Goal: Book appointment/travel/reservation

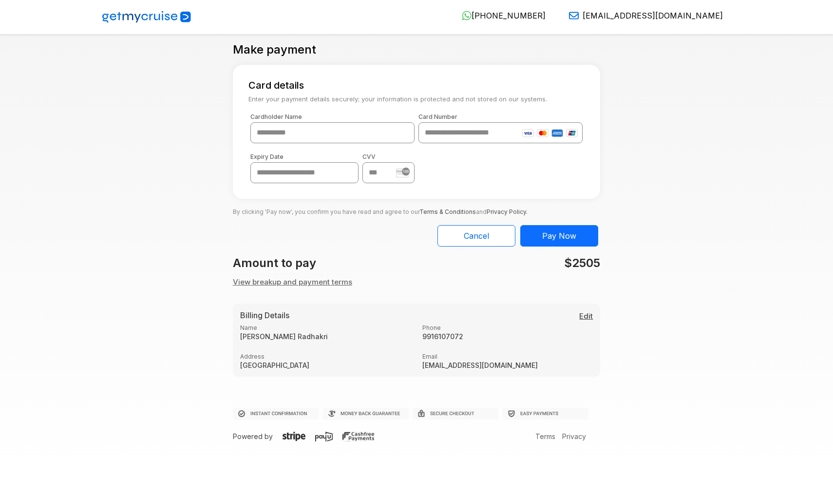
click at [304, 283] on button "View breakup and payment terms" at bounding box center [292, 282] width 119 height 11
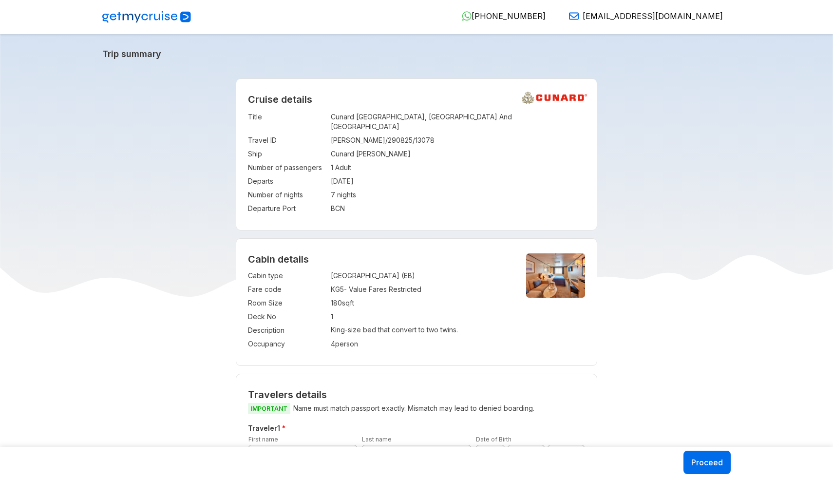
select select "*"
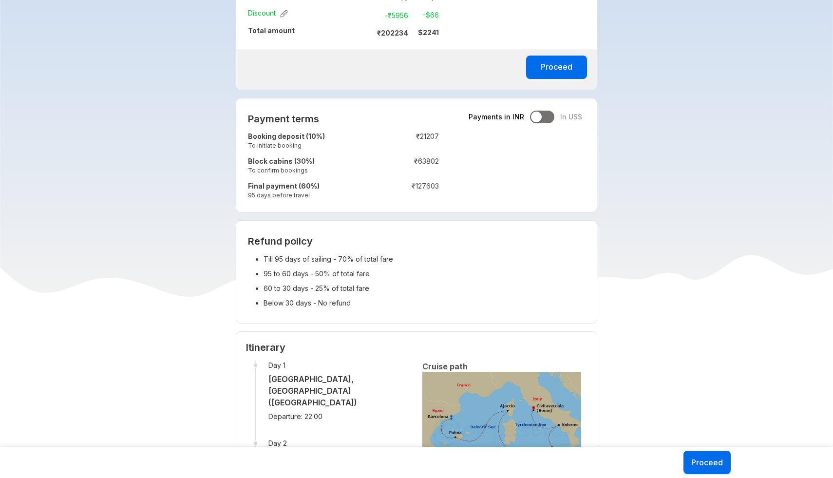
scroll to position [638, 0]
click at [541, 111] on div at bounding box center [536, 116] width 11 height 11
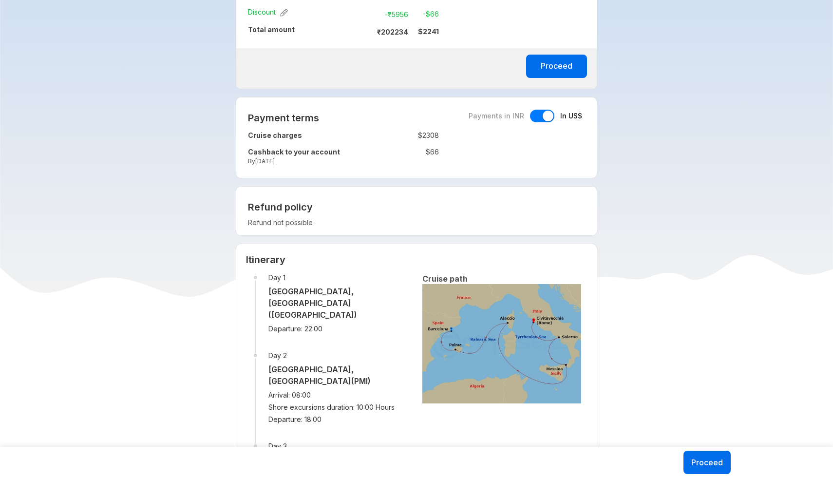
click at [541, 110] on div at bounding box center [542, 116] width 24 height 13
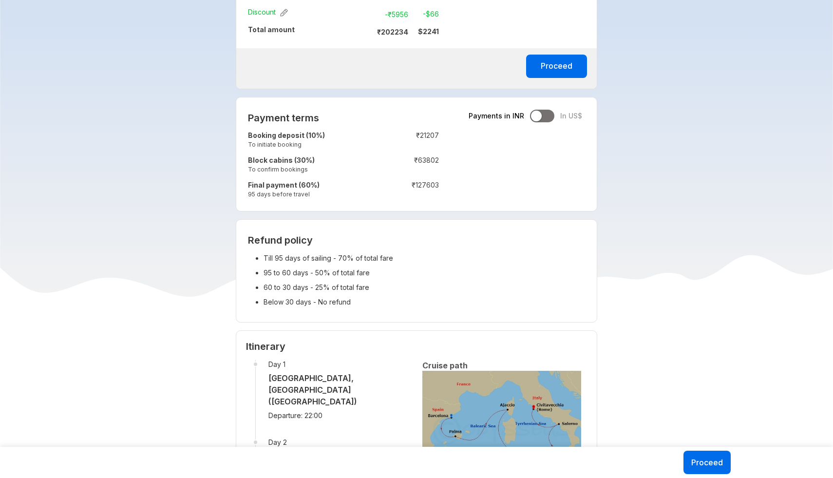
click at [541, 111] on div at bounding box center [536, 116] width 11 height 11
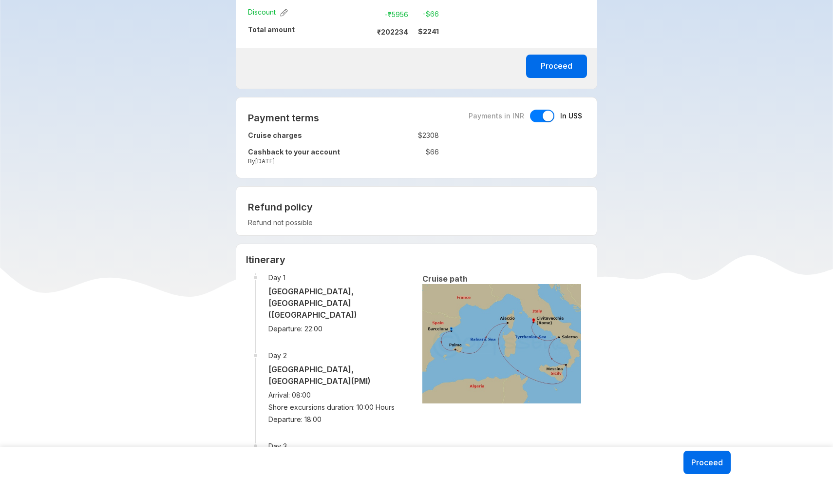
click at [541, 110] on div at bounding box center [542, 116] width 24 height 13
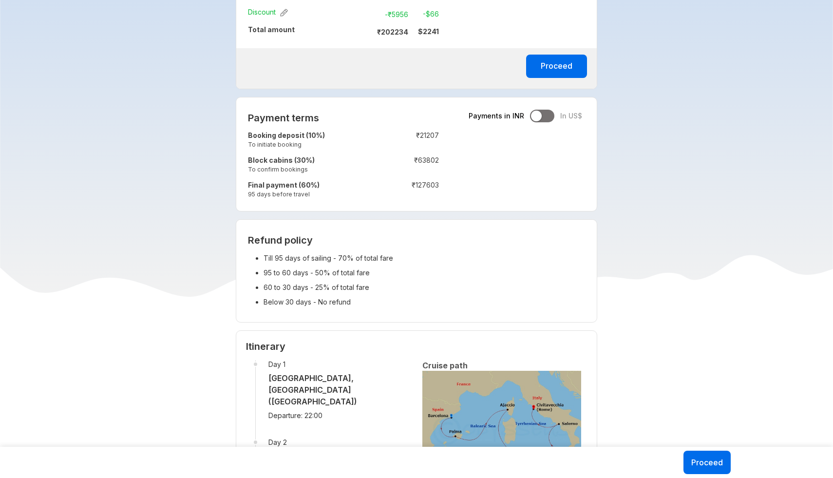
click at [541, 111] on div at bounding box center [536, 116] width 11 height 11
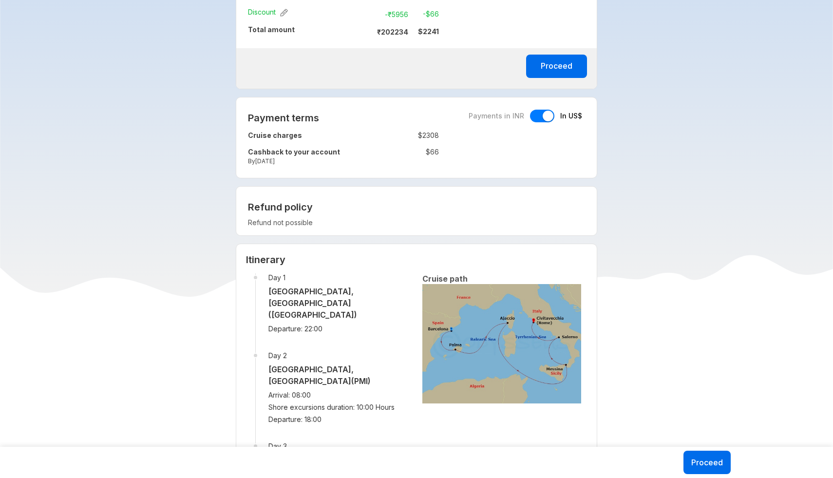
click at [541, 110] on div at bounding box center [542, 116] width 24 height 13
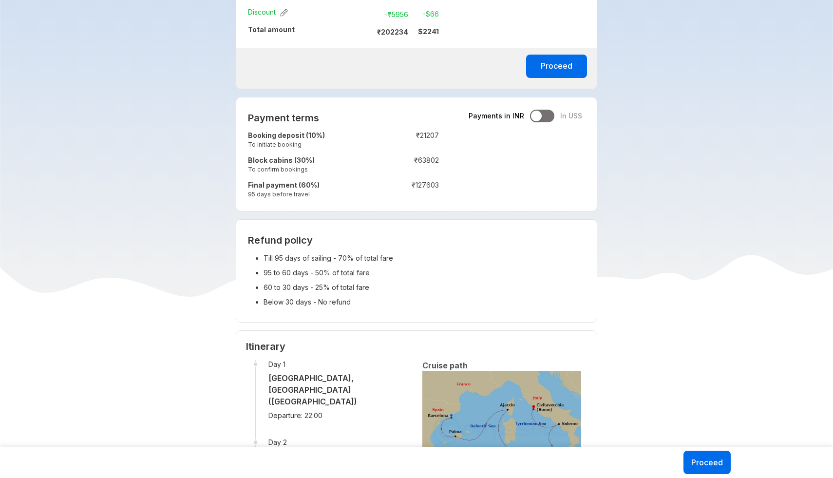
click at [541, 111] on div at bounding box center [536, 116] width 11 height 11
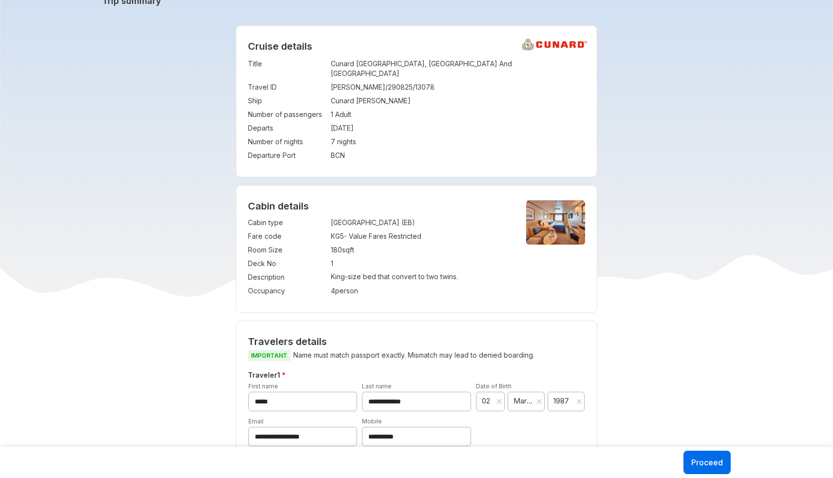
scroll to position [0, 0]
